Goal: Task Accomplishment & Management: Manage account settings

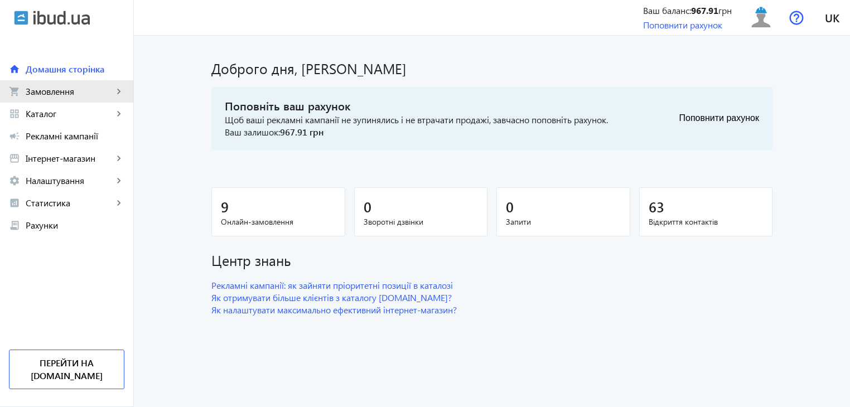
click at [57, 90] on span "Замовлення" at bounding box center [70, 91] width 88 height 11
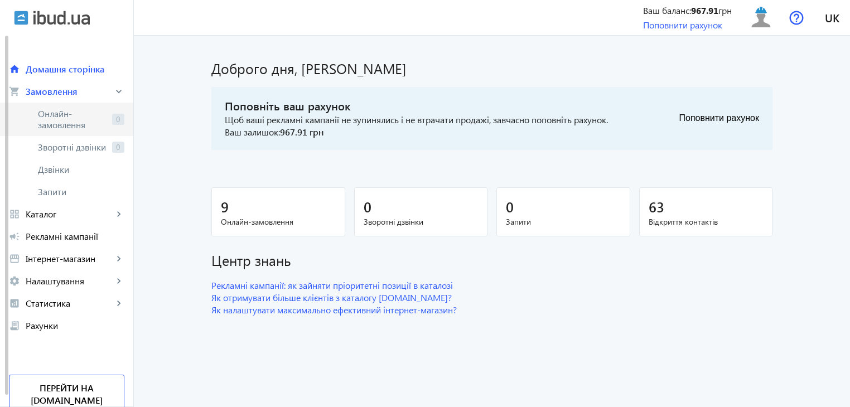
click at [80, 122] on span "Онлайн-замовлення" at bounding box center [73, 119] width 70 height 22
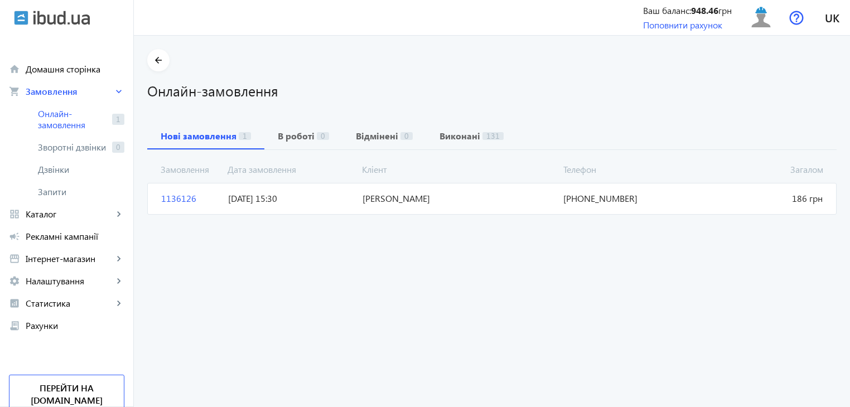
click at [165, 200] on span "1136126" at bounding box center [190, 198] width 67 height 12
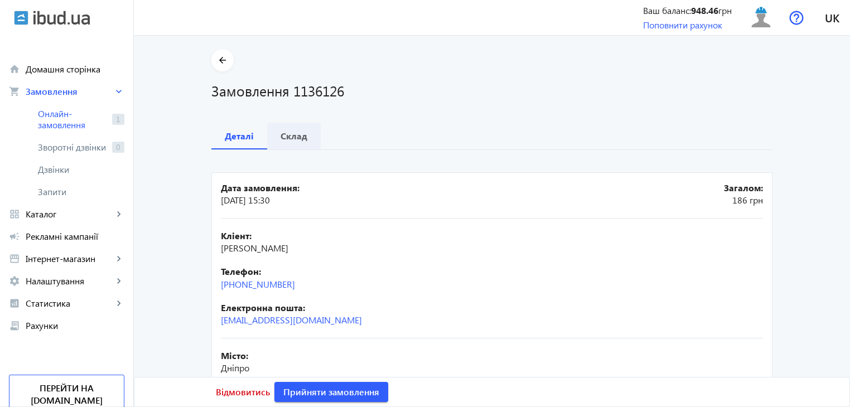
click at [304, 142] on div "Склад" at bounding box center [294, 136] width 54 height 27
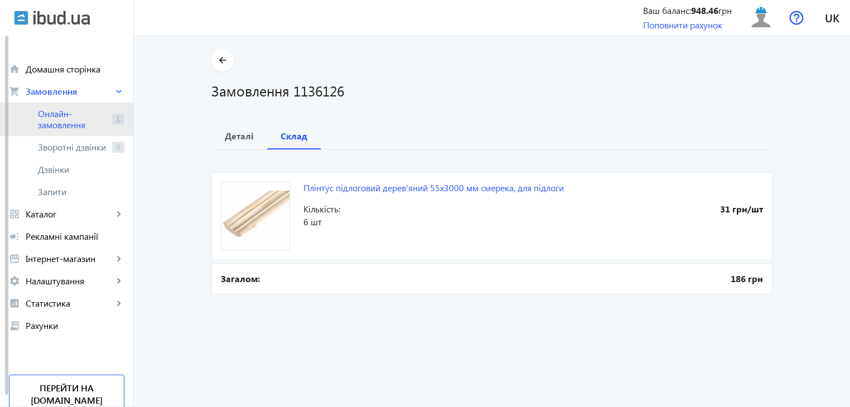
click at [75, 112] on span "Онлайн-замовлення" at bounding box center [73, 119] width 70 height 22
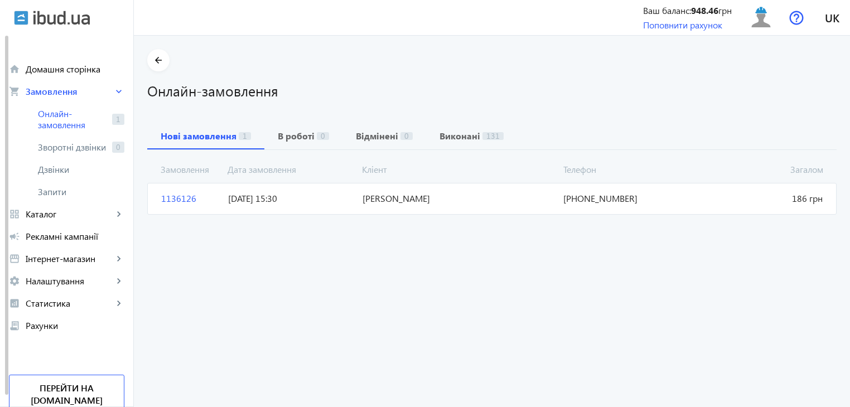
click at [479, 195] on span "[PERSON_NAME]" at bounding box center [458, 198] width 201 height 12
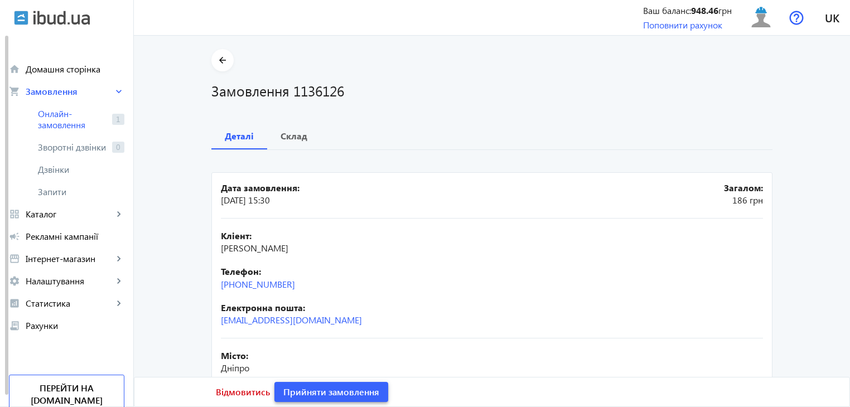
click at [359, 398] on span "Прийняти замовлення" at bounding box center [331, 392] width 96 height 12
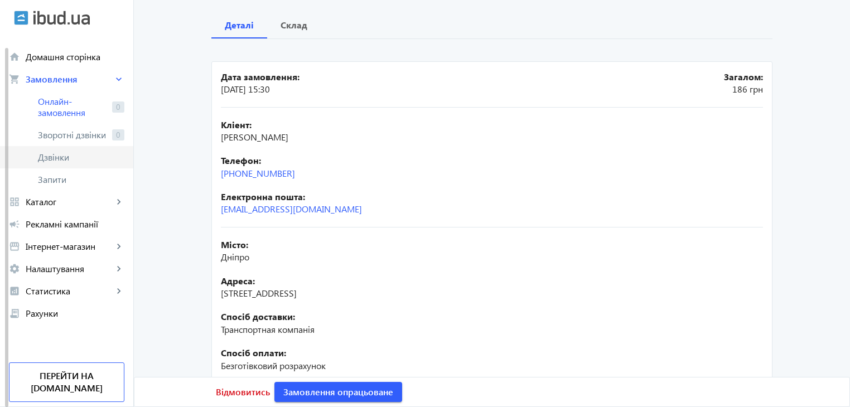
scroll to position [112, 0]
click at [69, 105] on span "Онлайн-замовлення" at bounding box center [73, 107] width 70 height 22
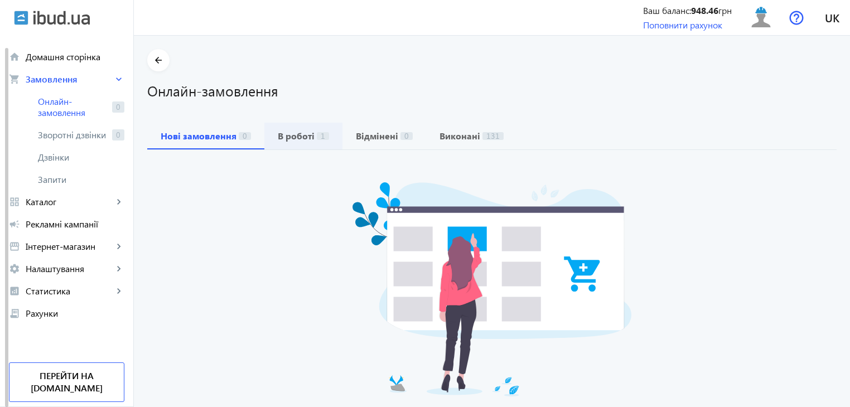
click at [284, 139] on b "В роботі" at bounding box center [296, 136] width 37 height 9
